Goal: Information Seeking & Learning: Learn about a topic

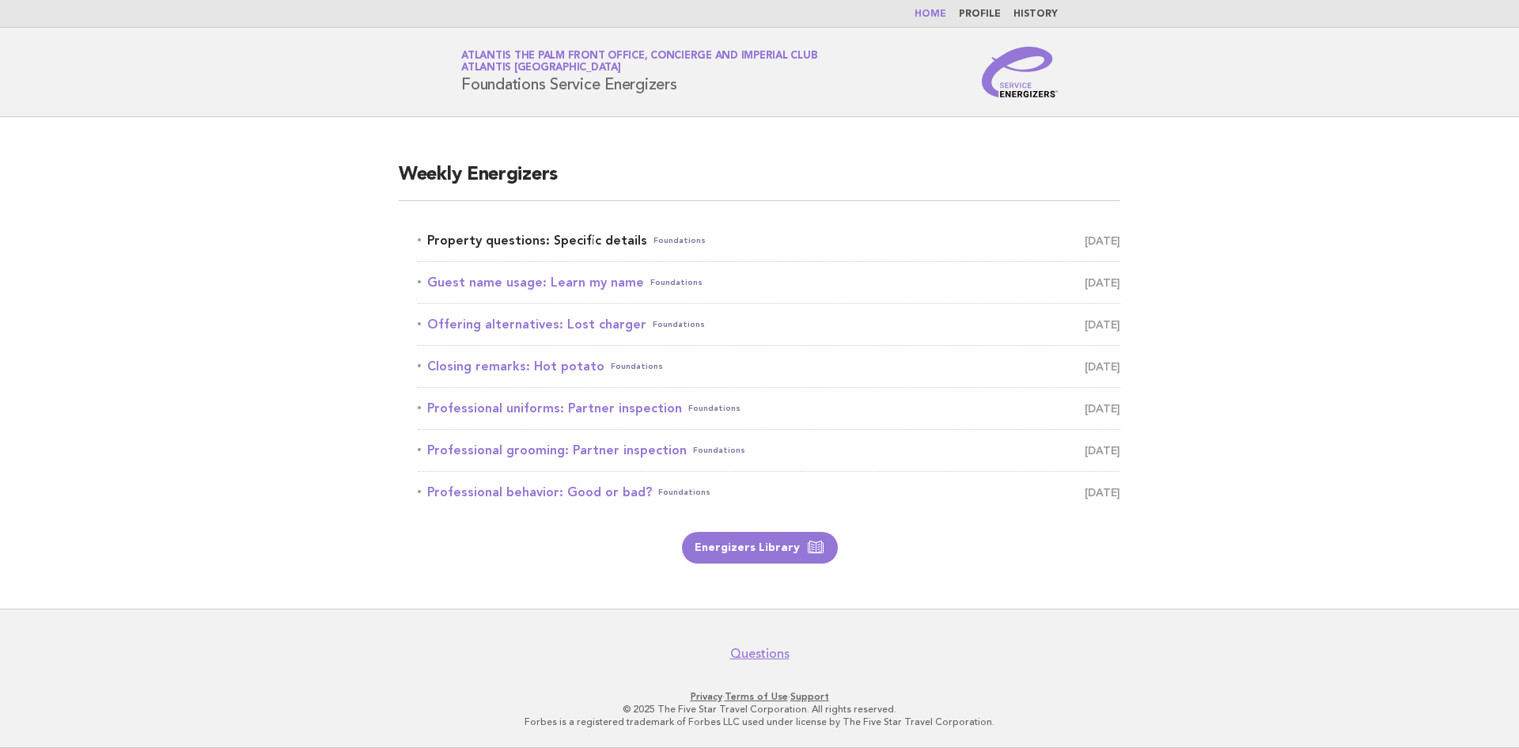
click at [528, 234] on link "Property questions: Specific details Foundations September 27" at bounding box center [769, 240] width 702 height 22
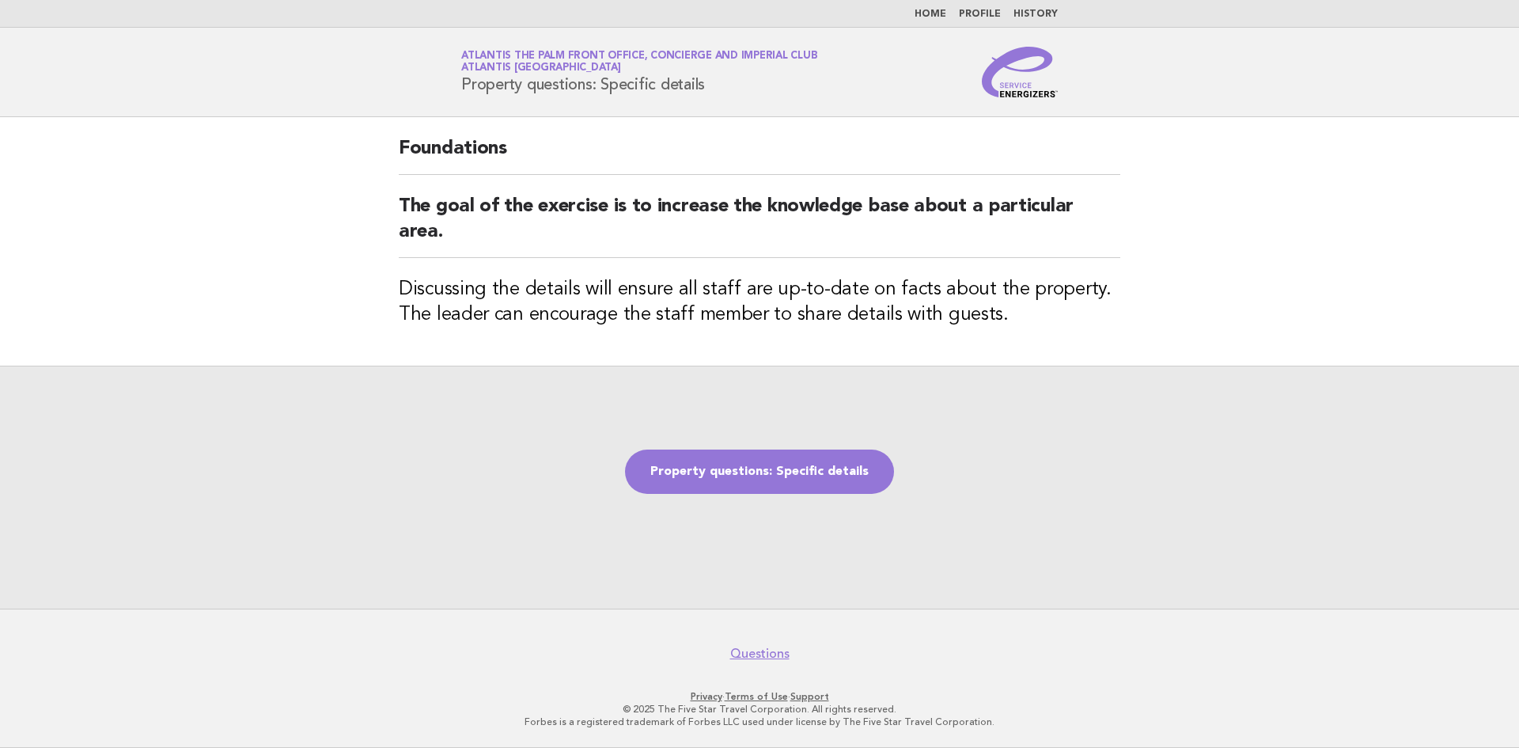
drag, startPoint x: 462, startPoint y: 85, endPoint x: 706, endPoint y: 94, distance: 244.6
click at [706, 94] on div "Service Energizers Atlantis The Palm Front Office, Concierge and Imperial Club …" at bounding box center [759, 72] width 641 height 51
copy h1 "Property questions: Specific details"
click at [819, 479] on link "Property questions: Specific details" at bounding box center [759, 471] width 269 height 44
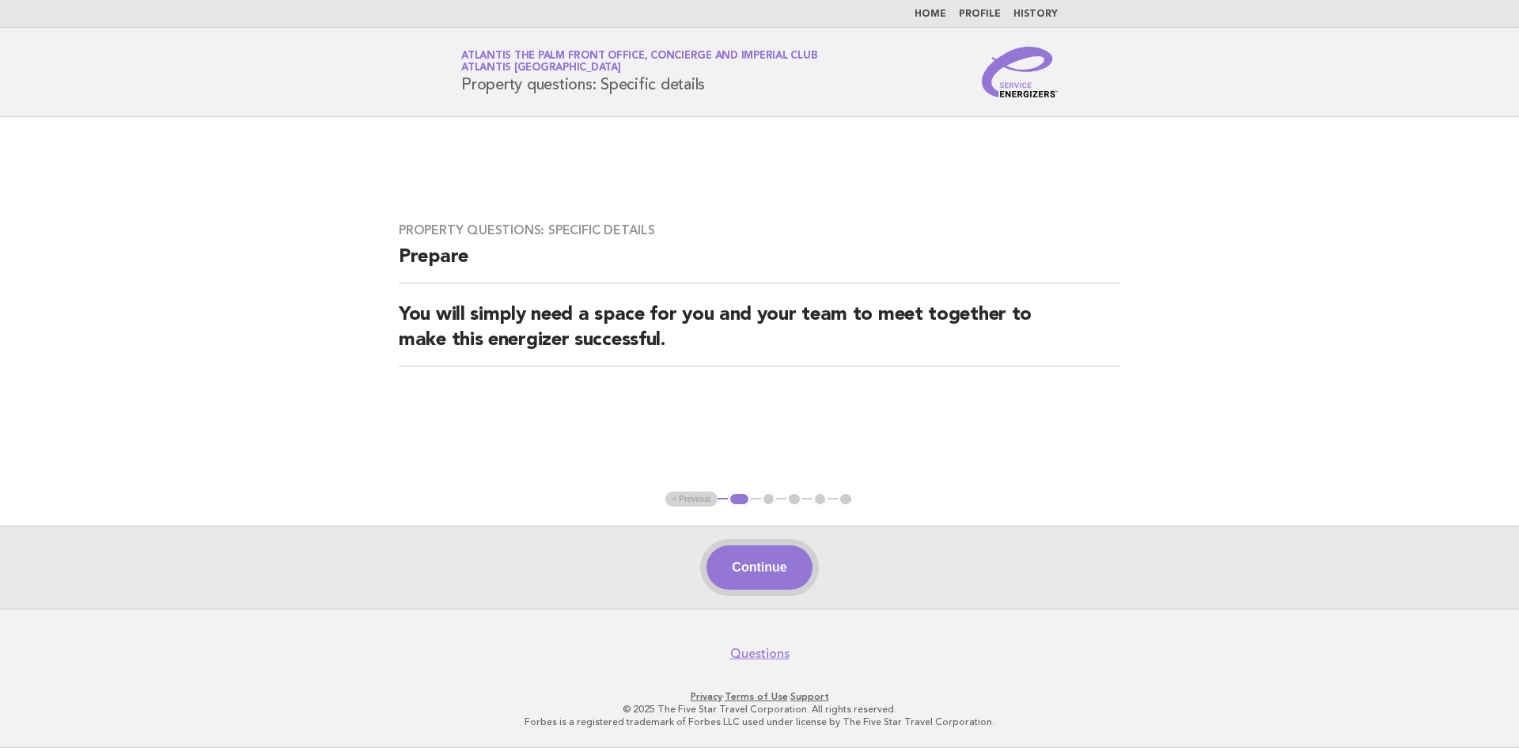
click at [788, 574] on button "Continue" at bounding box center [758, 567] width 105 height 44
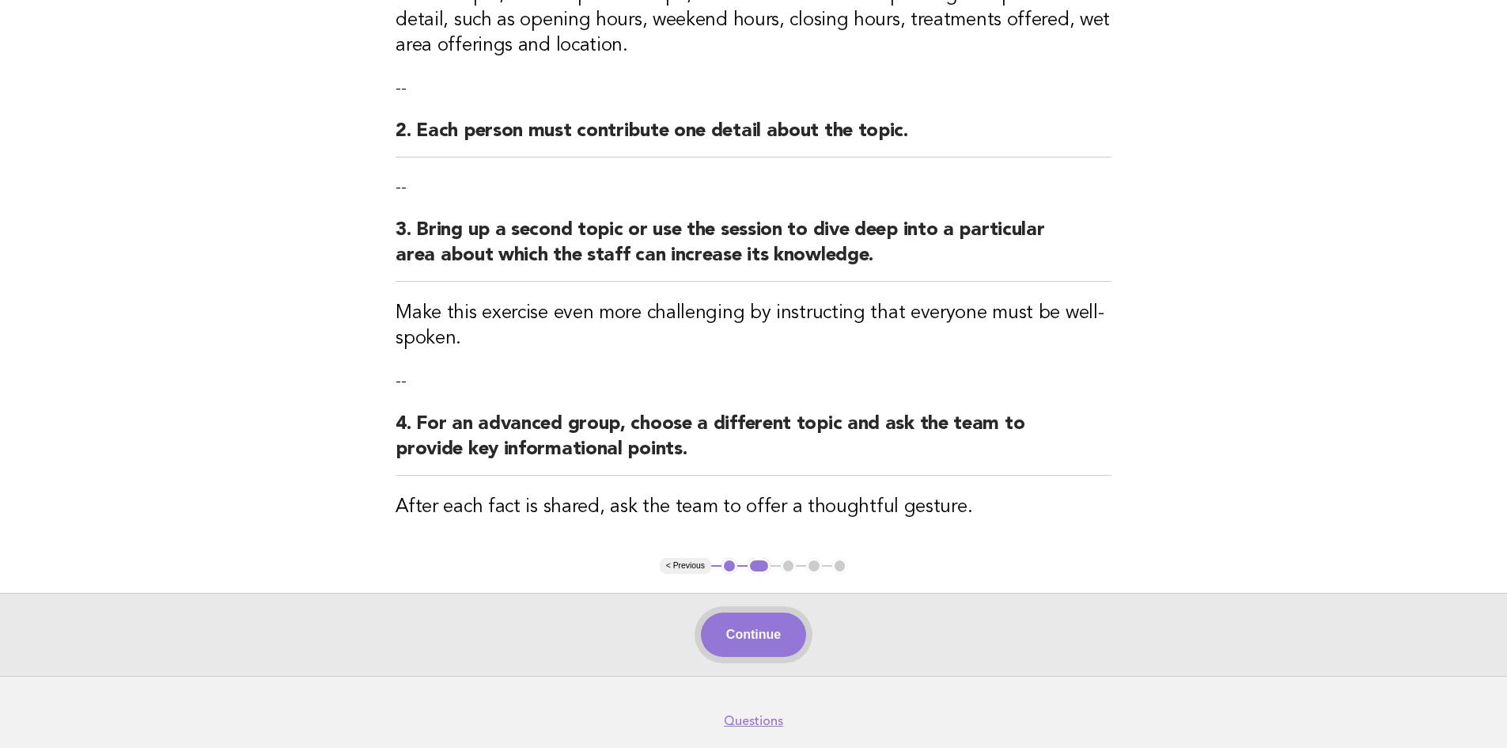
click at [751, 642] on button "Continue" at bounding box center [753, 634] width 105 height 44
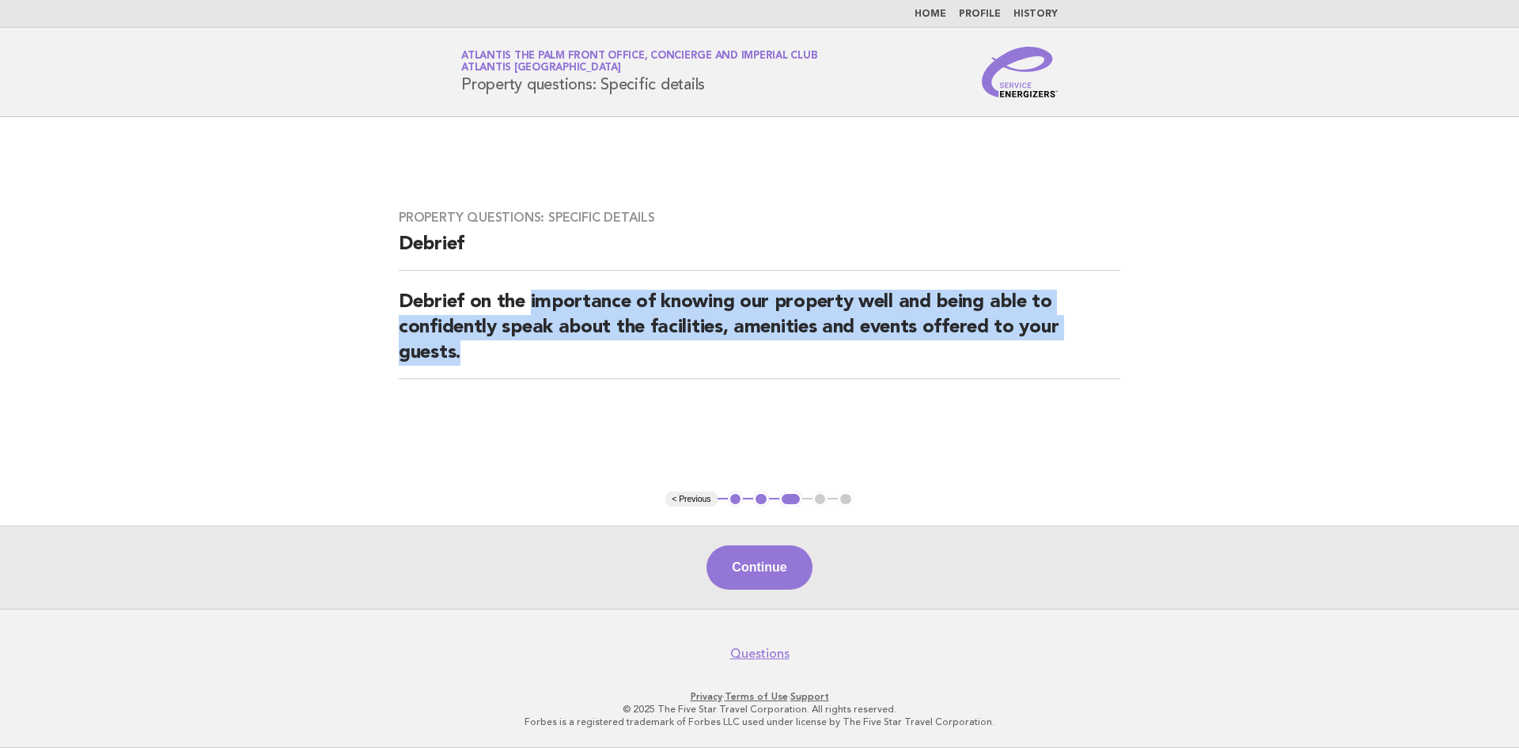
drag, startPoint x: 534, startPoint y: 297, endPoint x: 624, endPoint y: 356, distance: 107.5
click at [624, 356] on h2 "Debrief on the importance of knowing our property well and being able to confid…" at bounding box center [759, 334] width 721 height 89
copy h2 "importance of knowing our property well and being able to confidently speak abo…"
click at [763, 555] on button "Continue" at bounding box center [758, 567] width 105 height 44
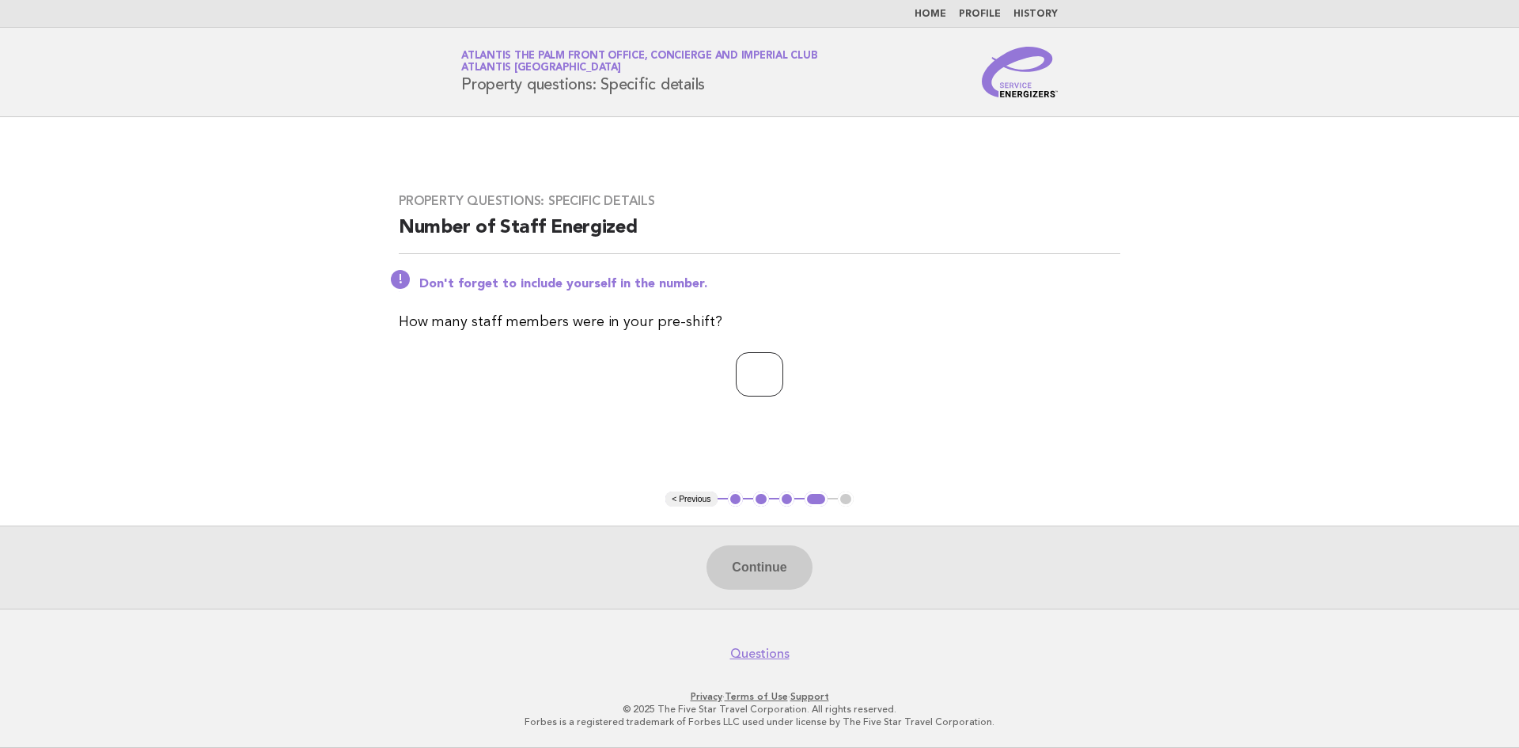
click at [748, 366] on input "number" at bounding box center [759, 374] width 47 height 44
type input "*"
click at [739, 562] on button "Continue" at bounding box center [758, 567] width 105 height 44
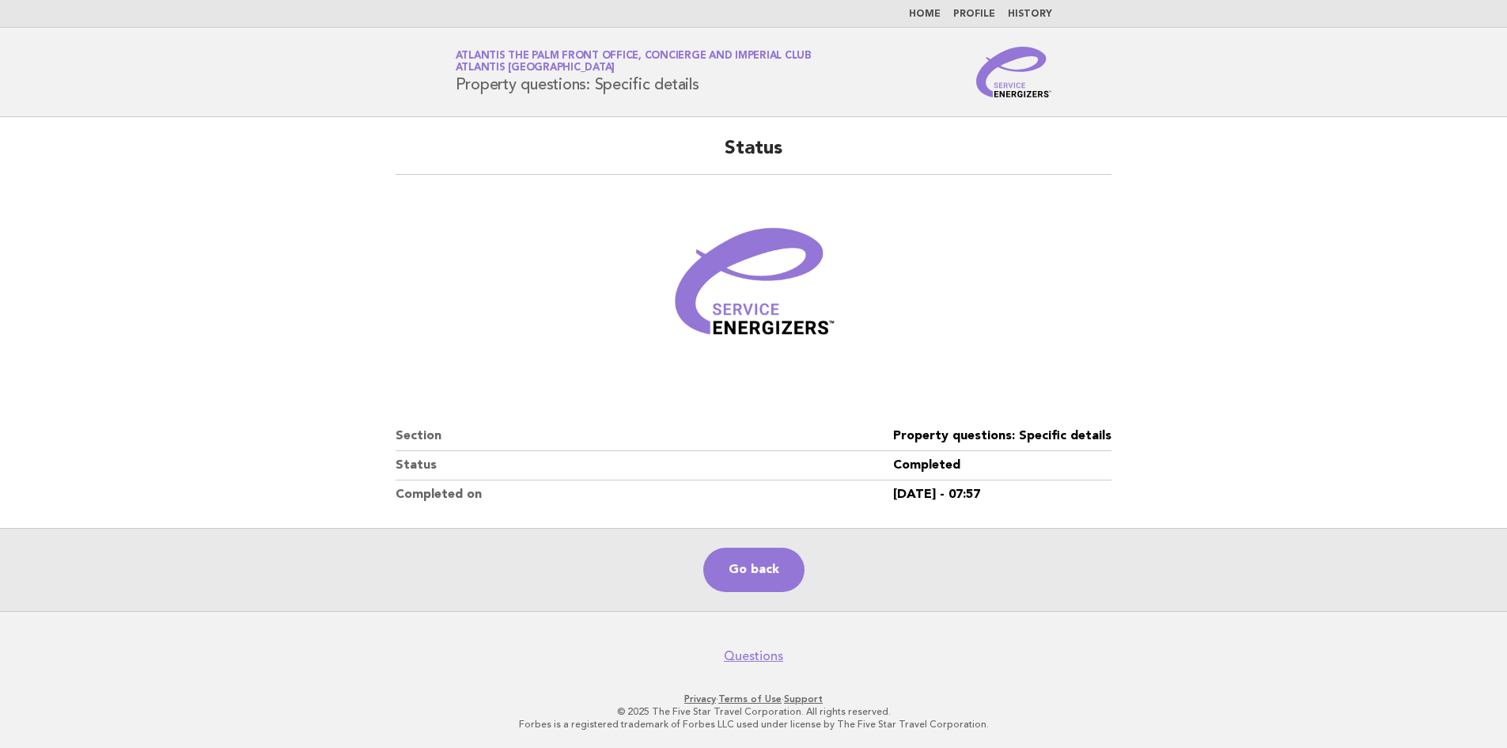
drag, startPoint x: 1214, startPoint y: 370, endPoint x: 1076, endPoint y: 348, distance: 140.2
click at [1214, 370] on main "Status Section Property questions: Specific details Status Completed Completed …" at bounding box center [753, 364] width 1507 height 494
